Goal: Task Accomplishment & Management: Complete application form

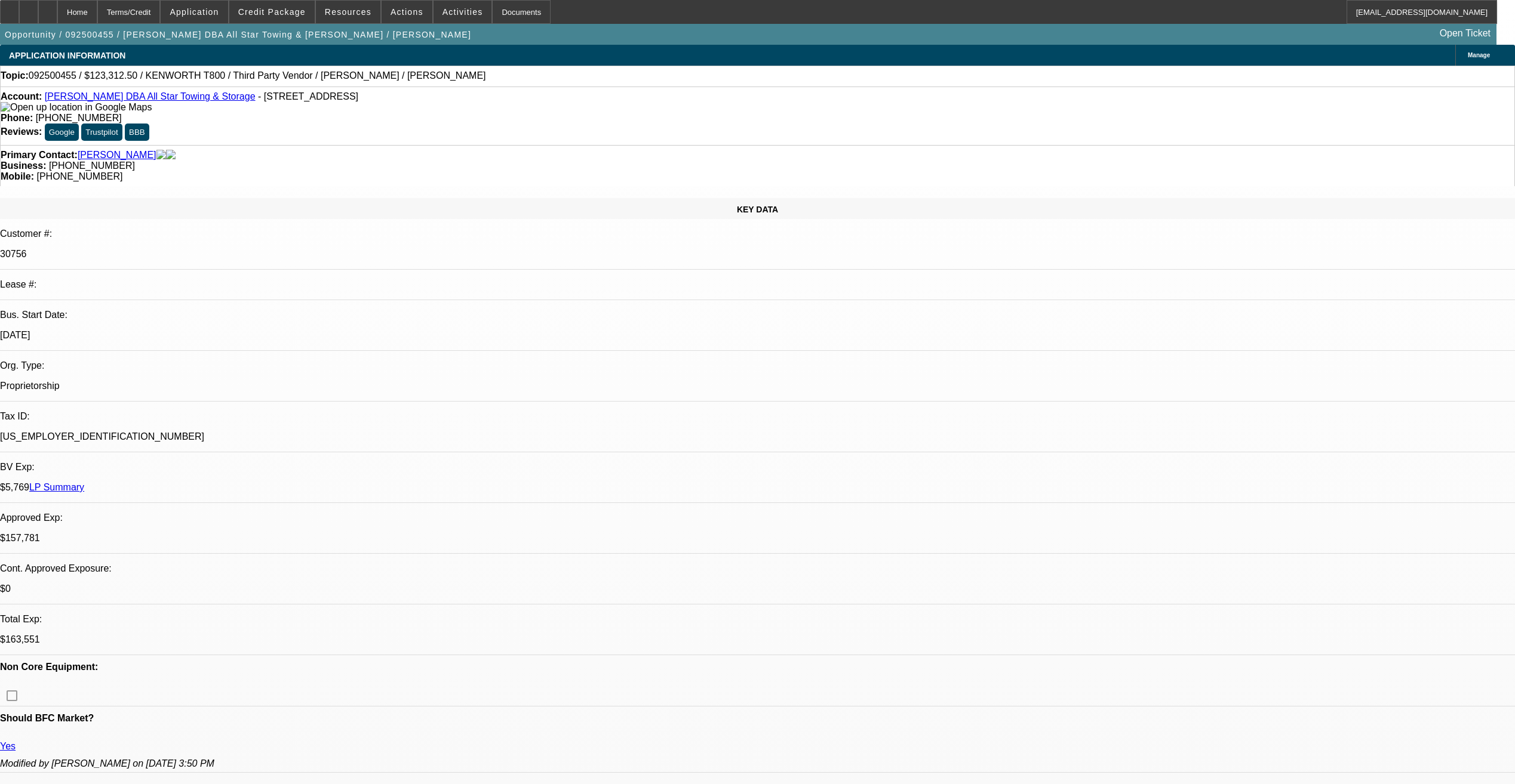
select select "0"
select select "2"
select select "0.1"
select select "0"
select select "2"
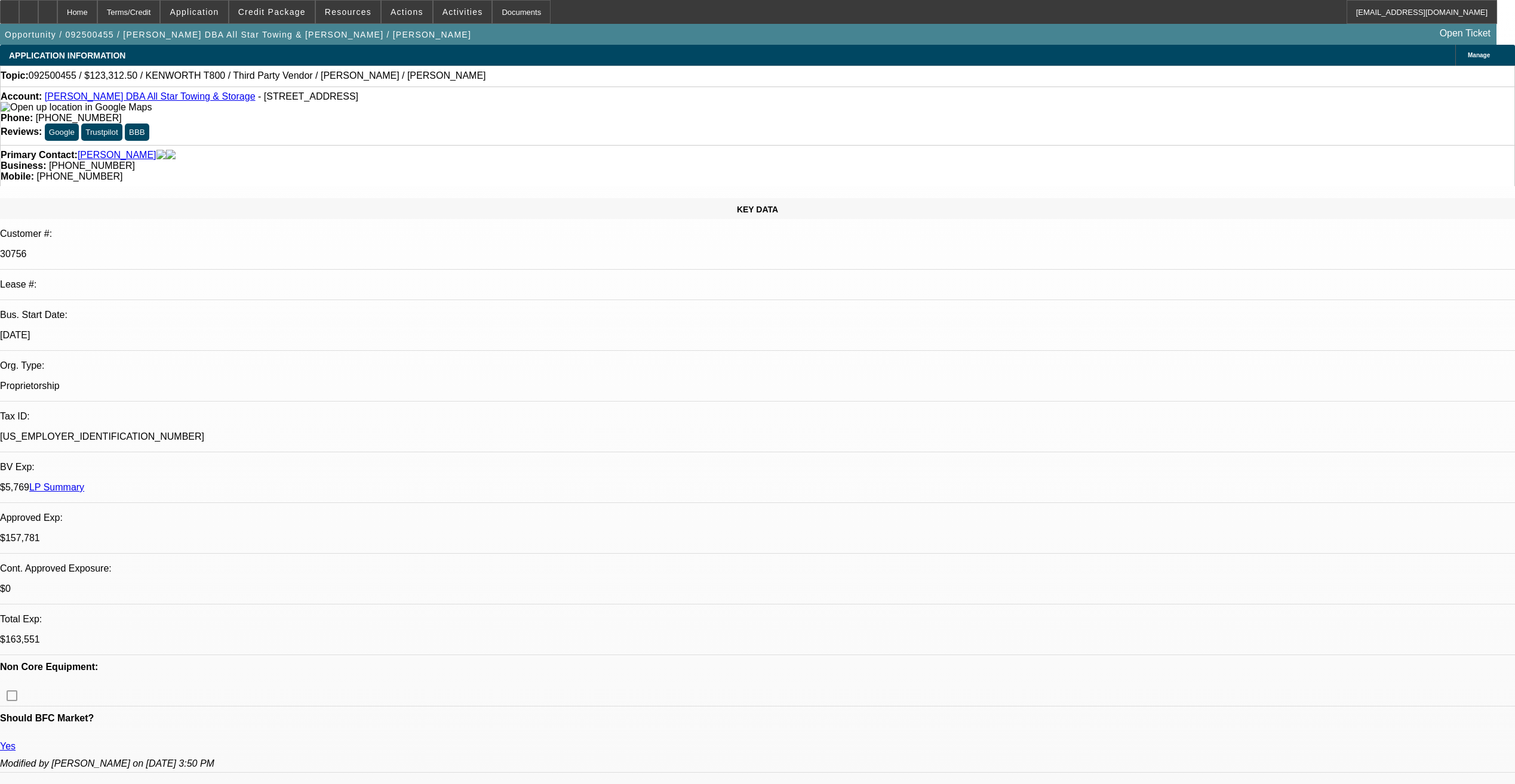
select select "0.1"
select select "1"
select select "2"
select select "4"
select select "1"
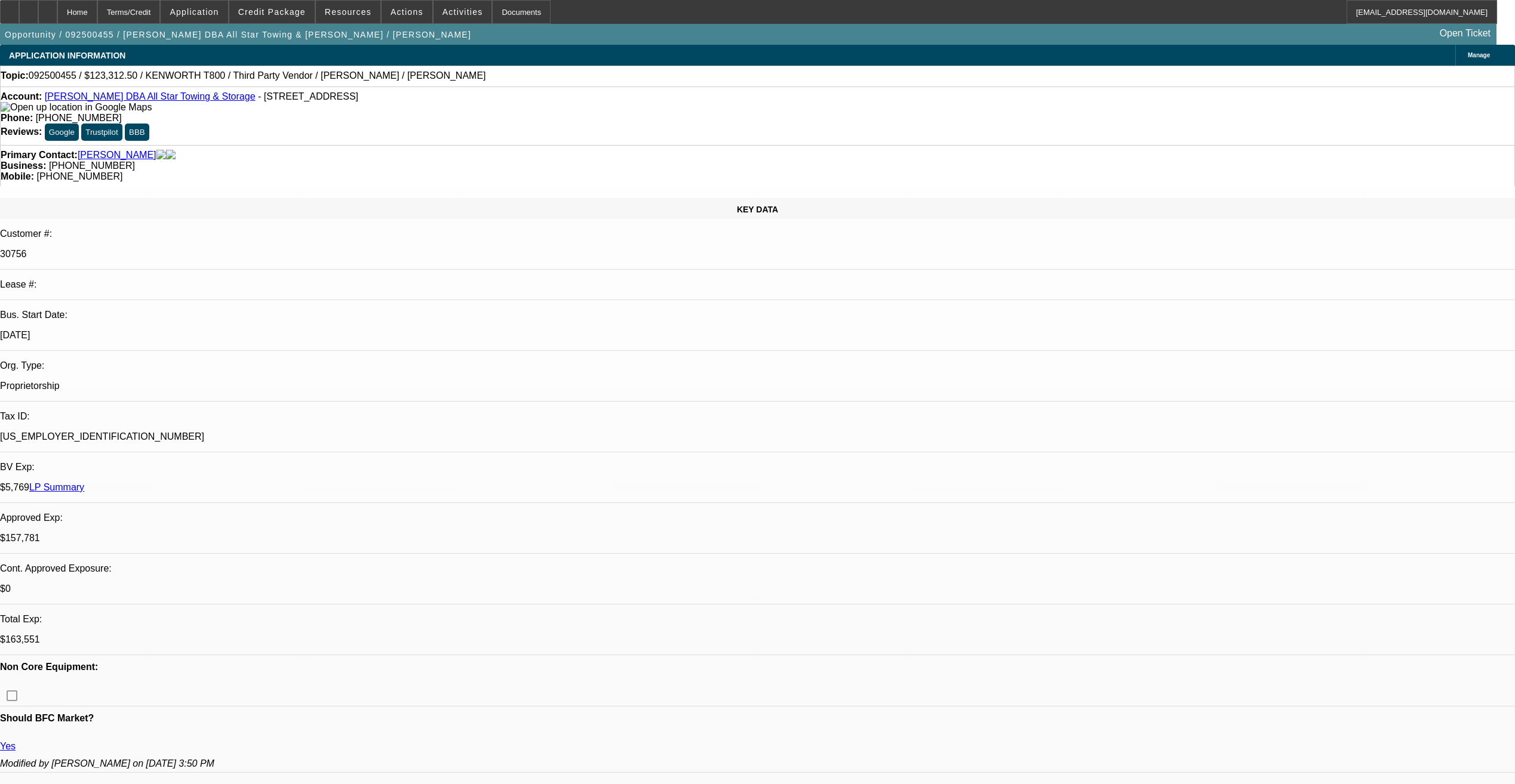
select select "2"
select select "4"
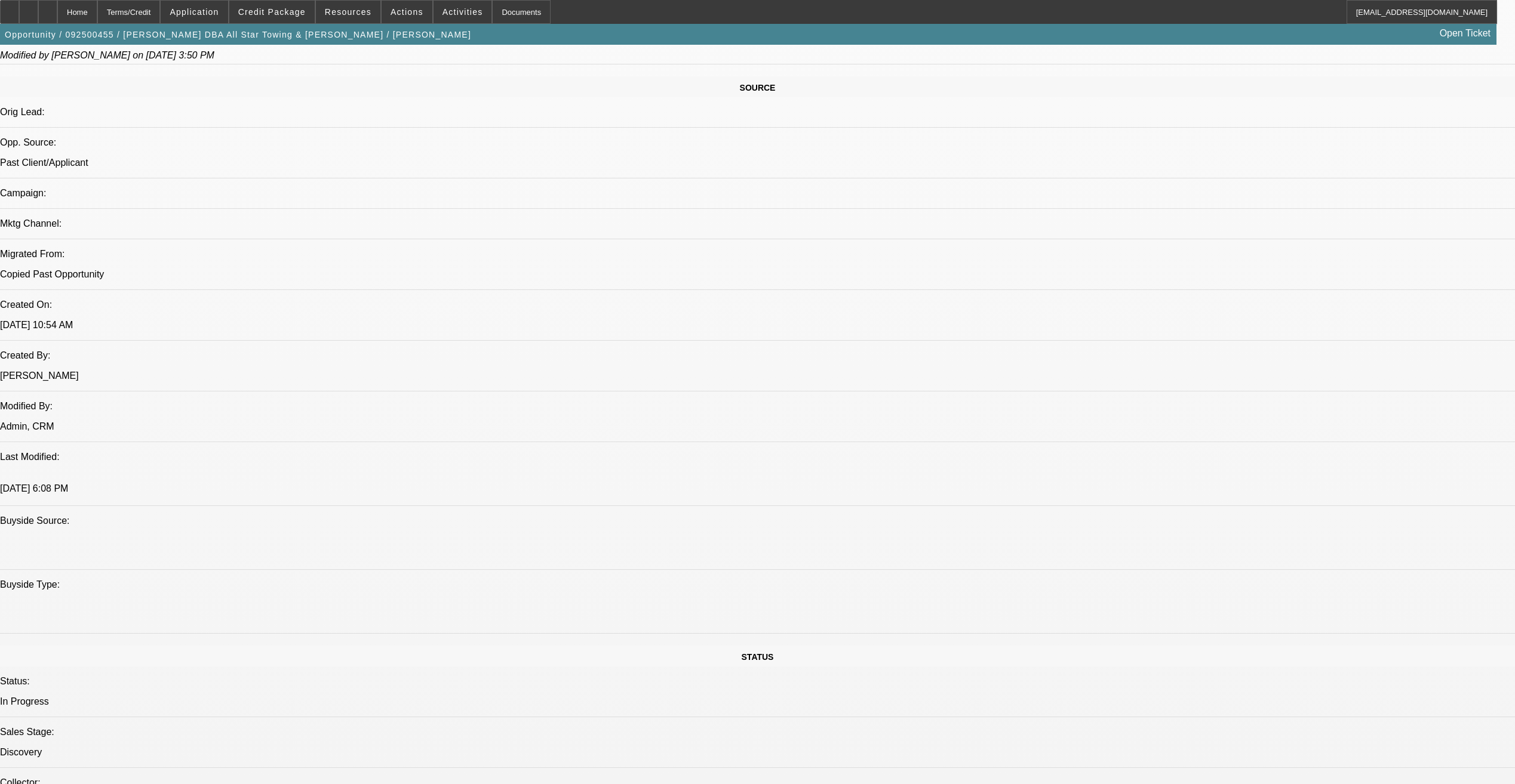
scroll to position [597, 0]
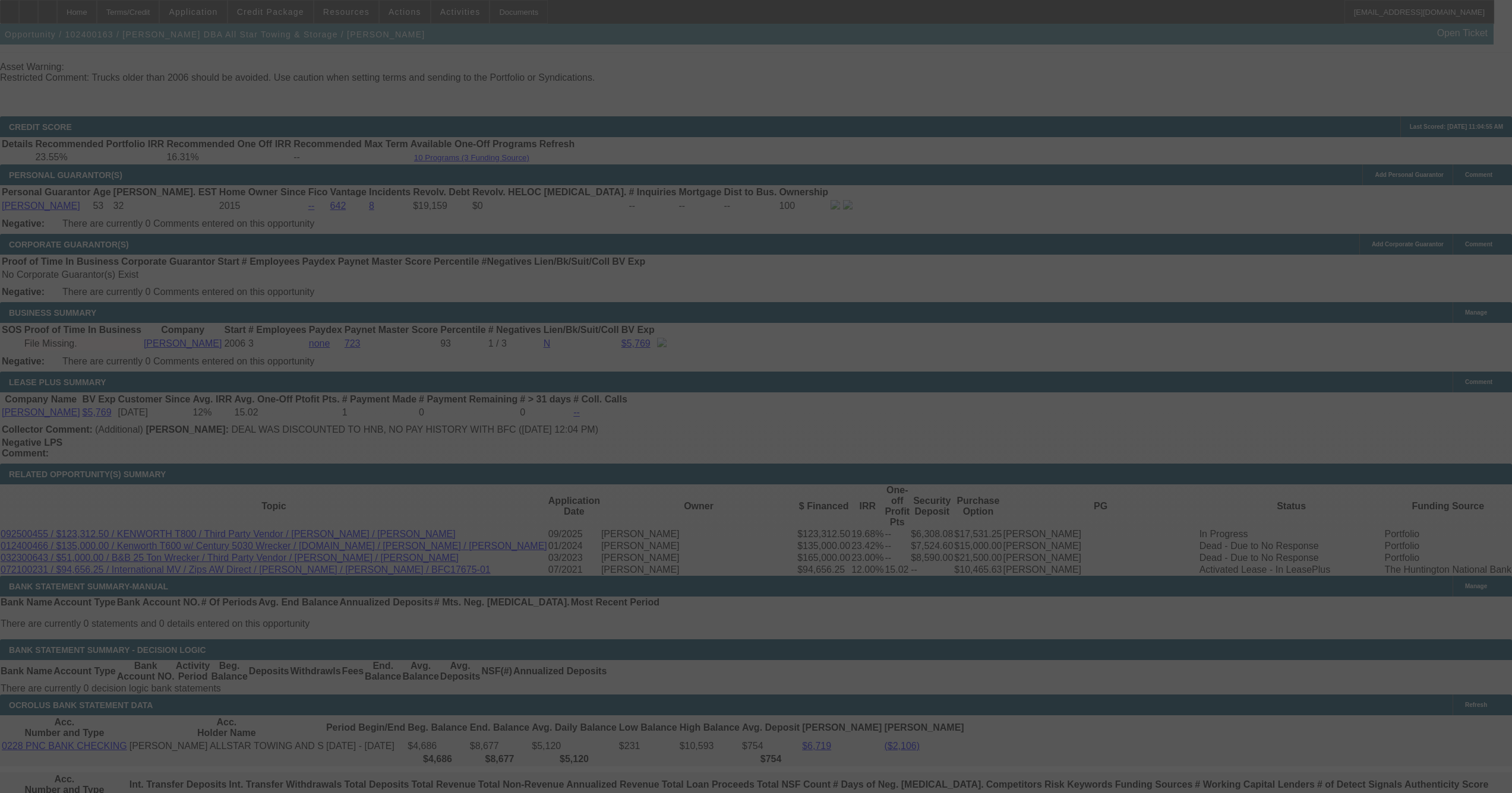
scroll to position [1719, 0]
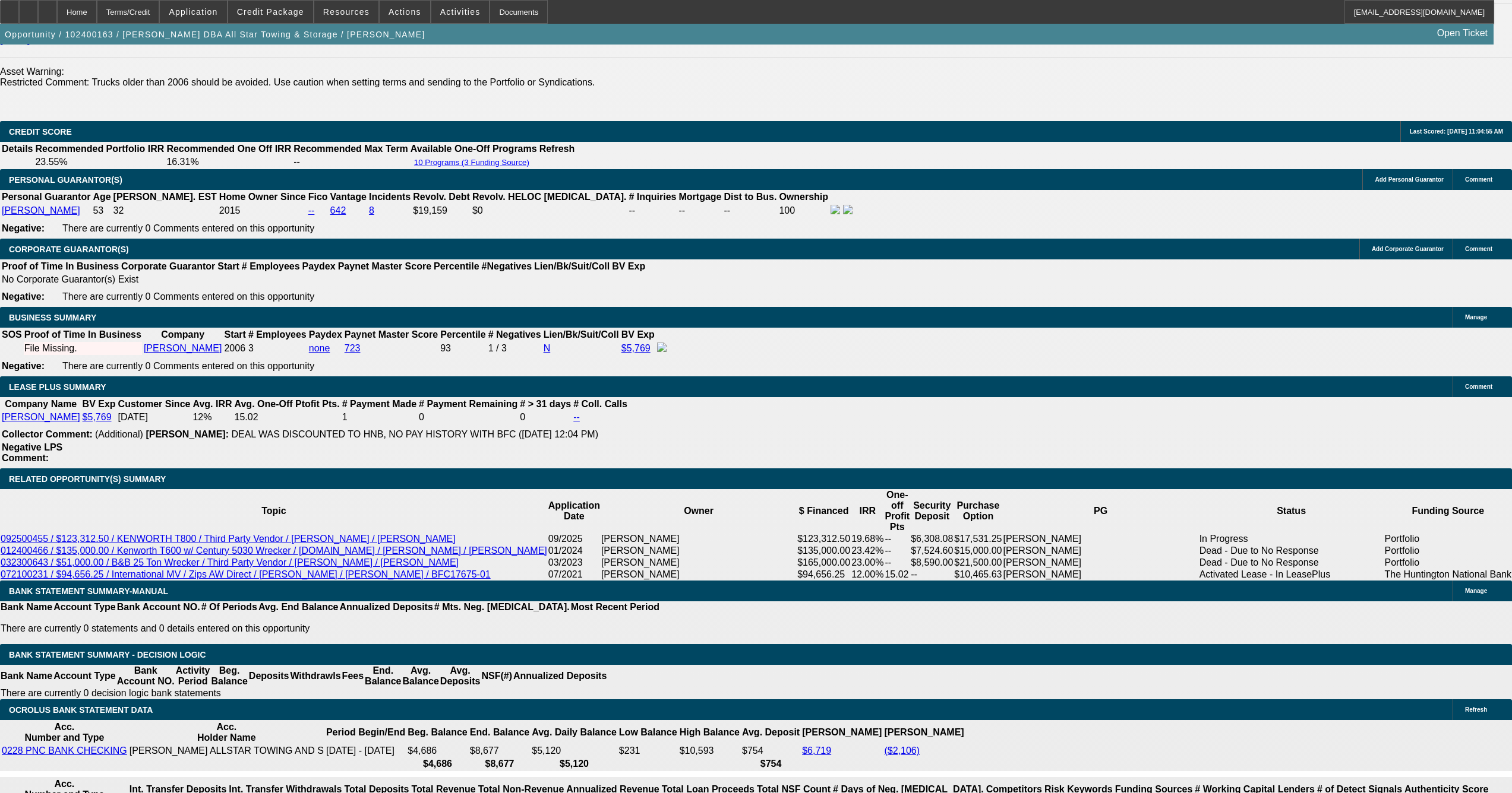
select select "0"
select select "2"
select select "0.1"
select select "0"
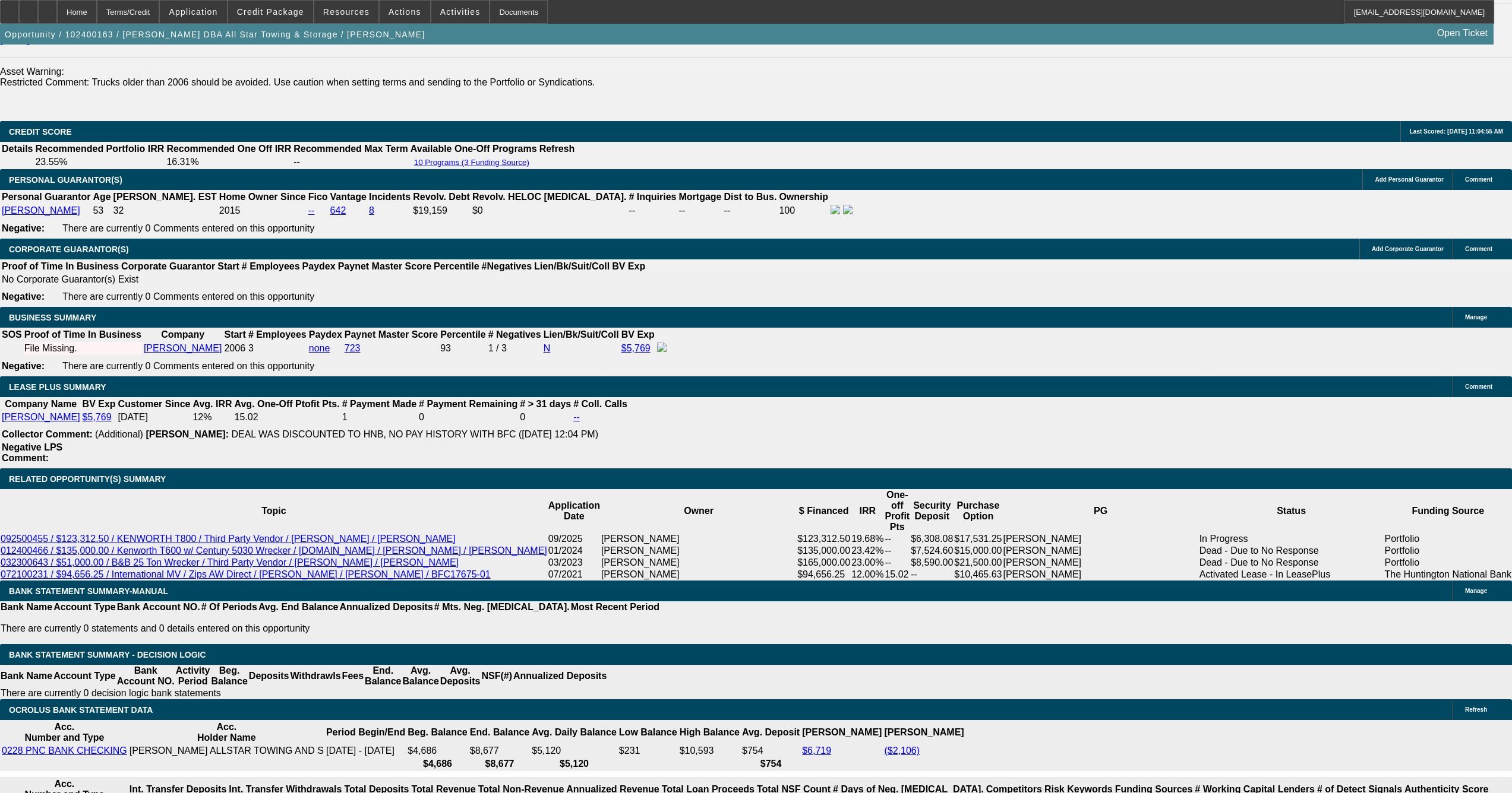
select select "0.1"
select select "0"
select select "0.1"
select select "0"
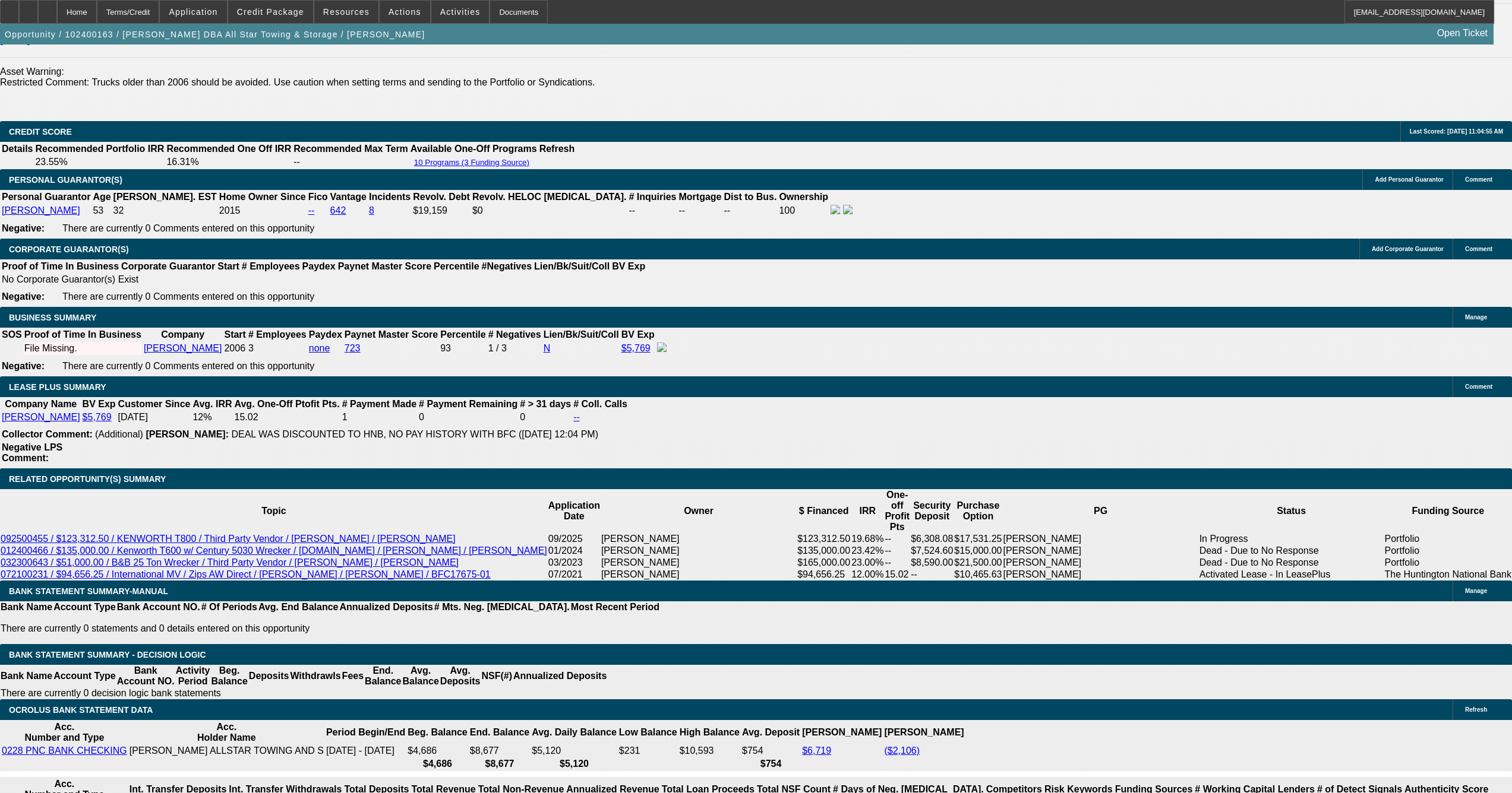
select select "2"
select select "0.1"
select select "1"
select select "2"
select select "4"
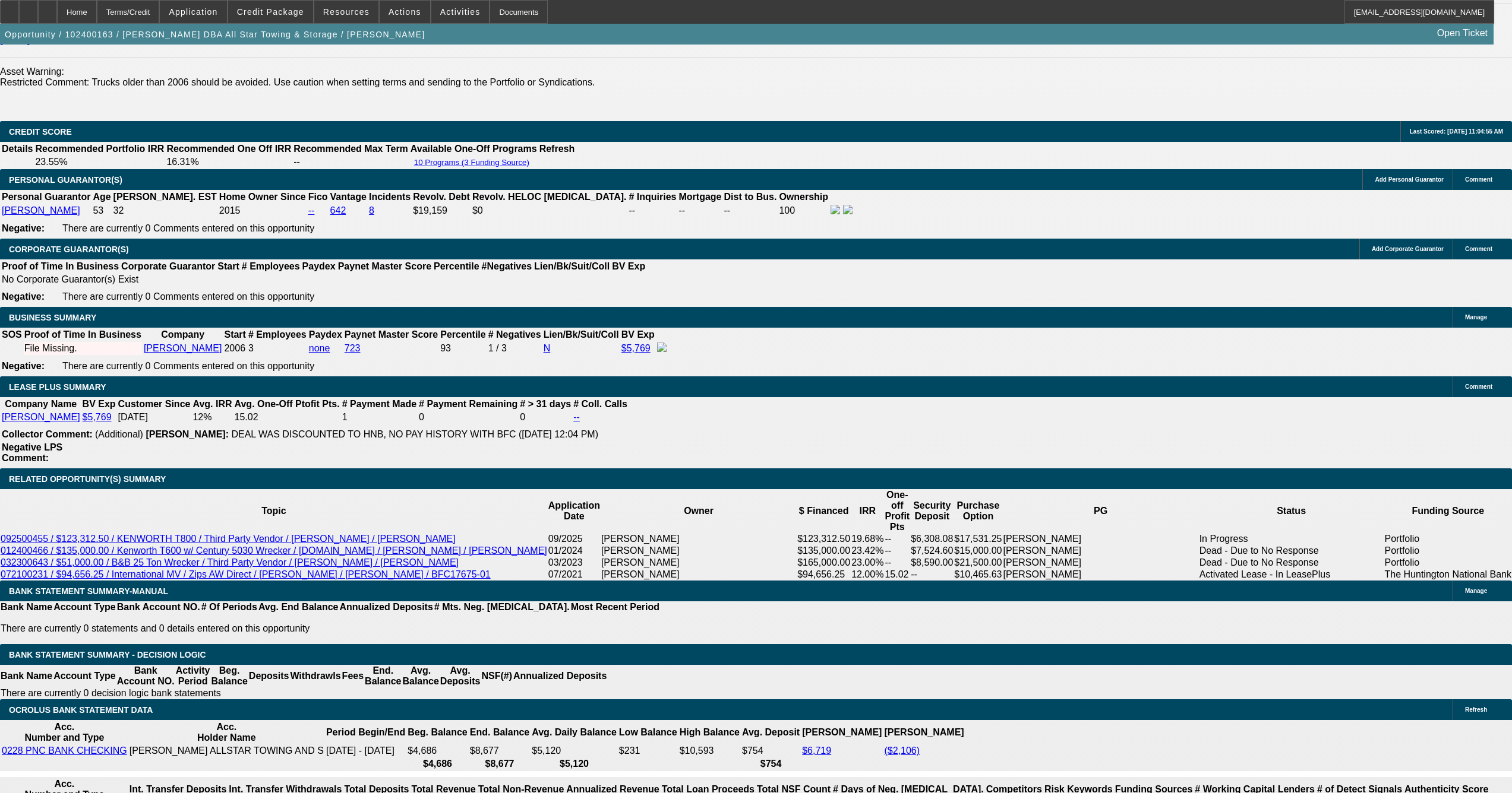
select select "1"
select select "4"
select select "1"
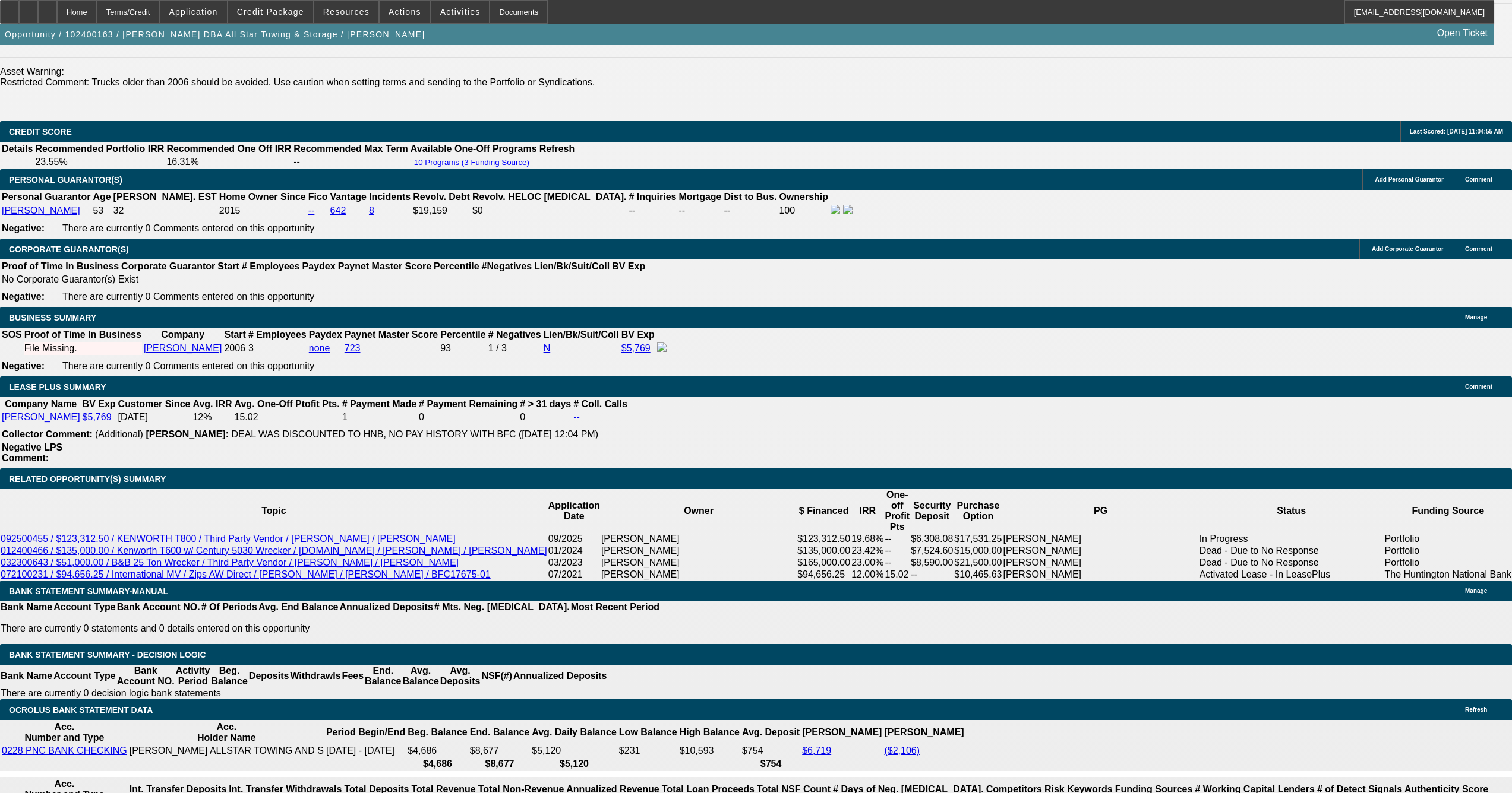
select select "4"
select select "1"
select select "2"
select select "4"
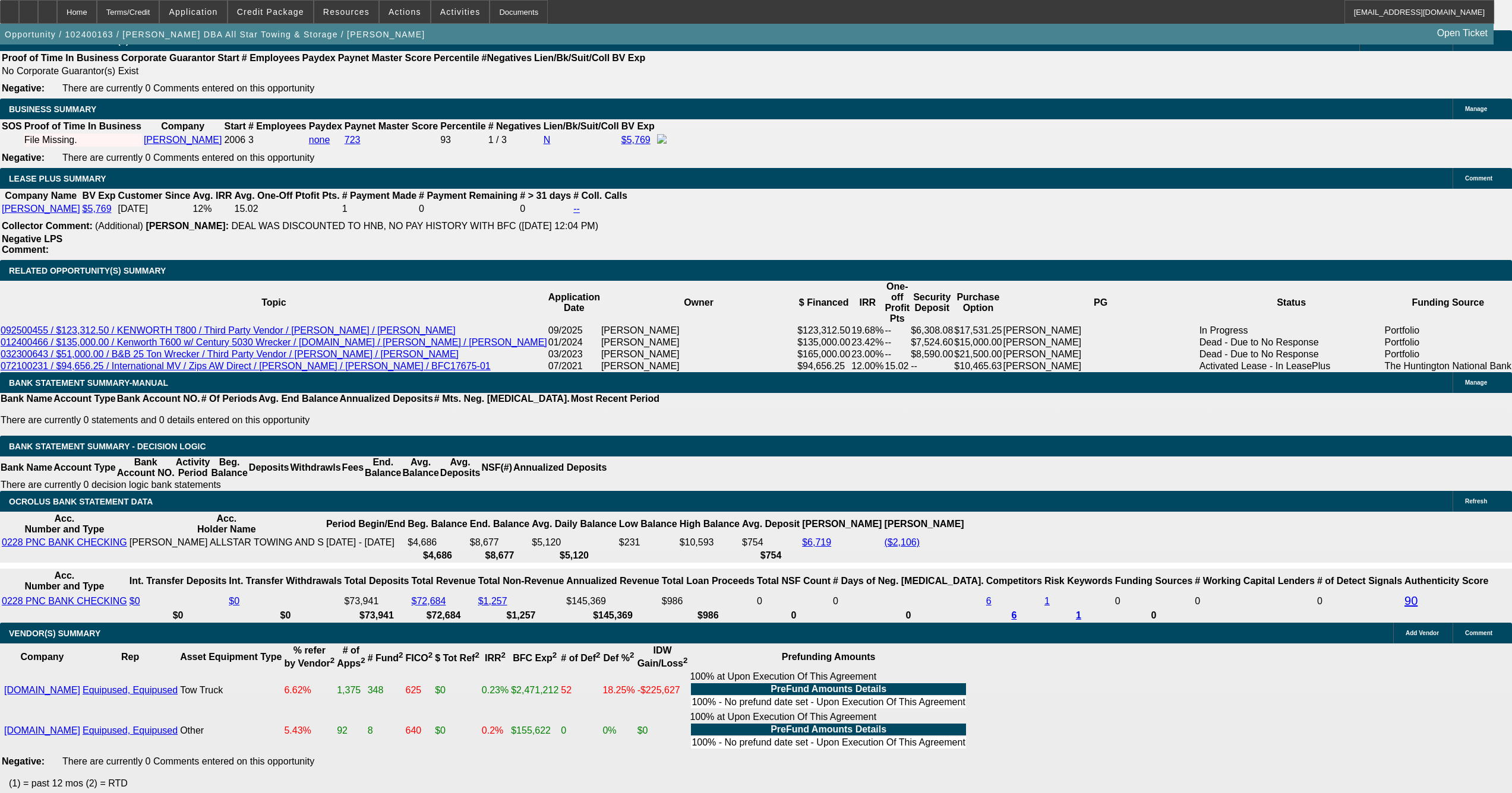
scroll to position [1796, 0]
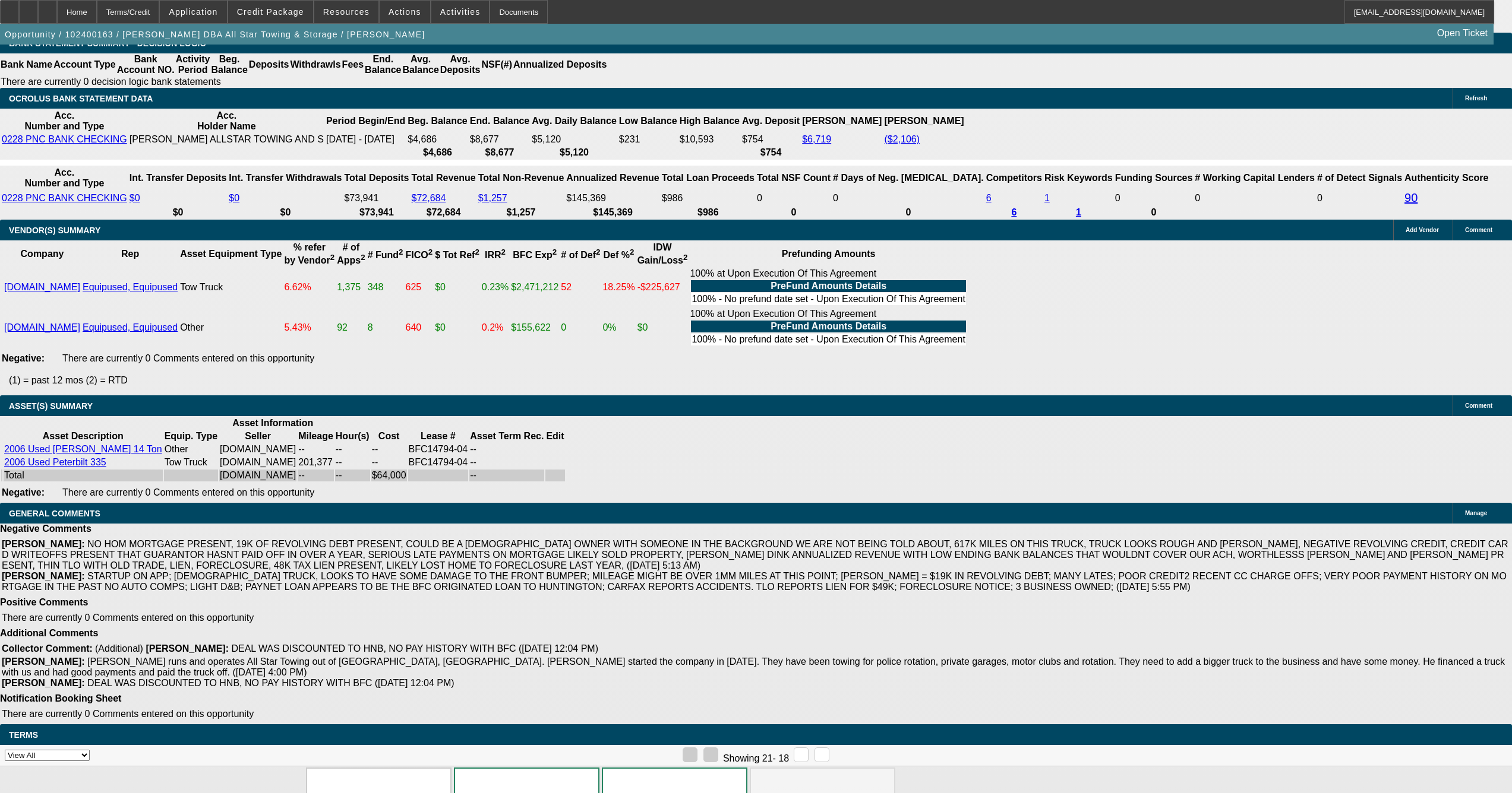
scroll to position [1636, 0]
